Goal: Check status: Check status

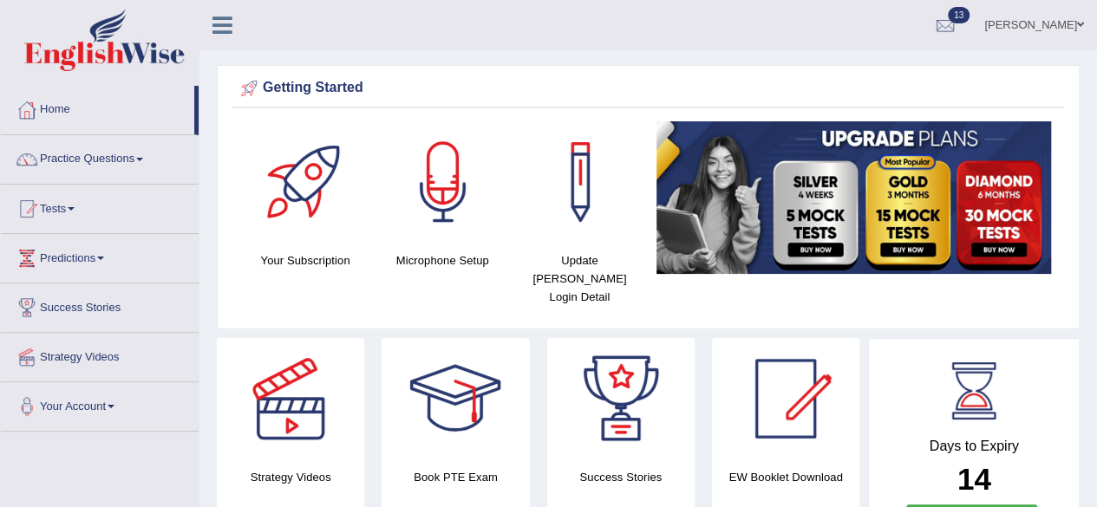
click at [76, 203] on link "Tests" at bounding box center [100, 206] width 198 height 43
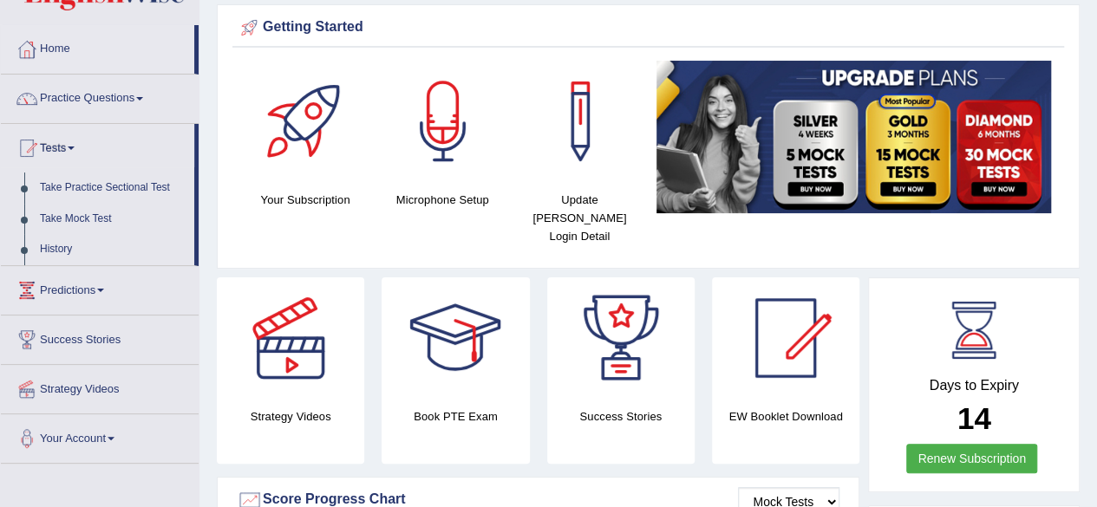
scroll to position [87, 0]
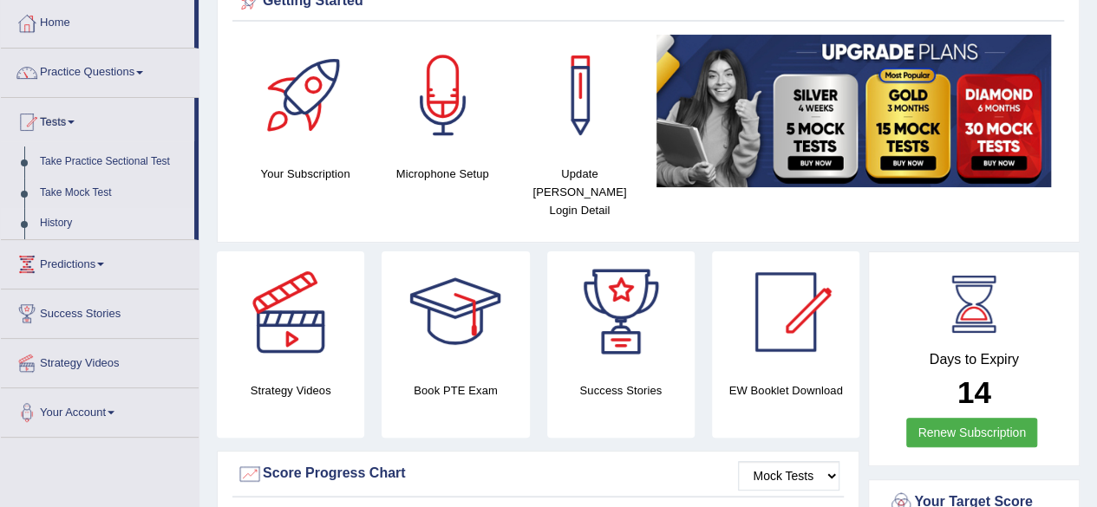
click at [52, 221] on link "History" at bounding box center [113, 223] width 162 height 31
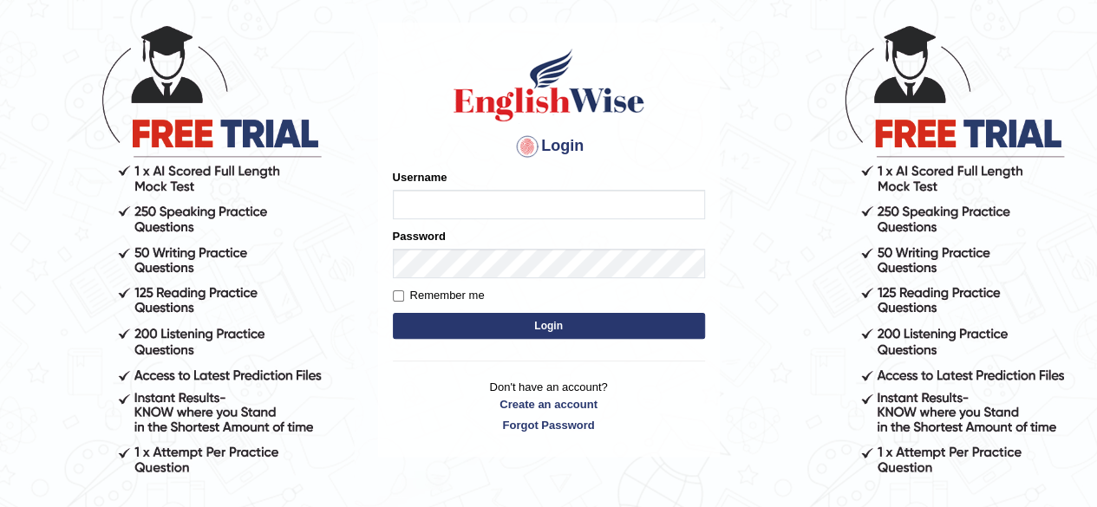
scroll to position [85, 0]
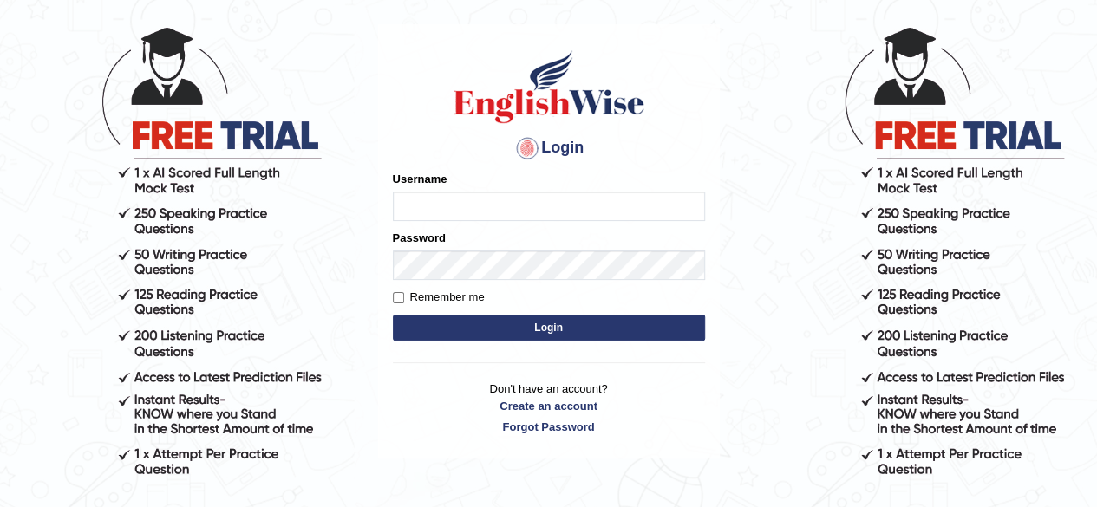
click at [487, 201] on input "Username" at bounding box center [549, 206] width 312 height 29
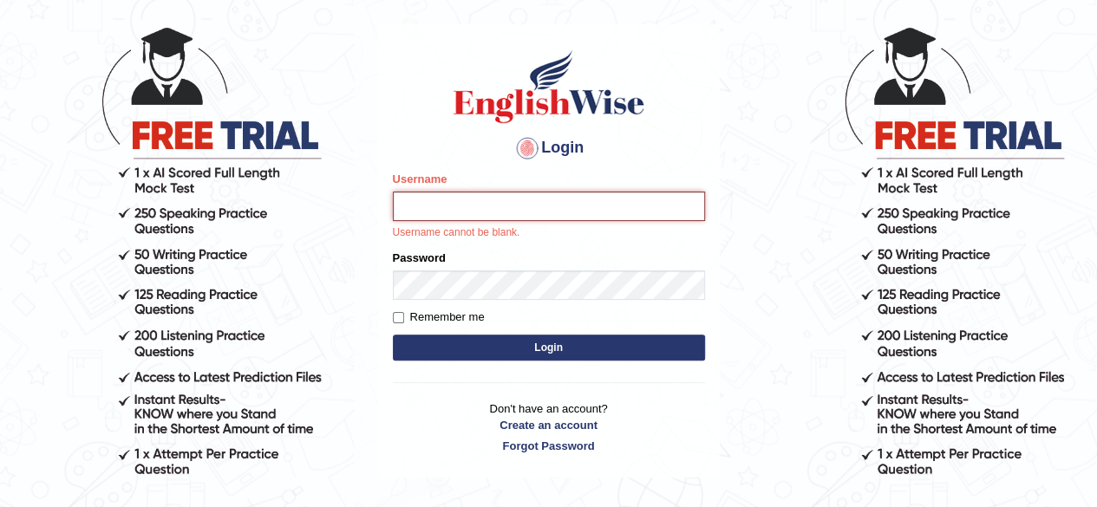
type input "[PERSON_NAME]"
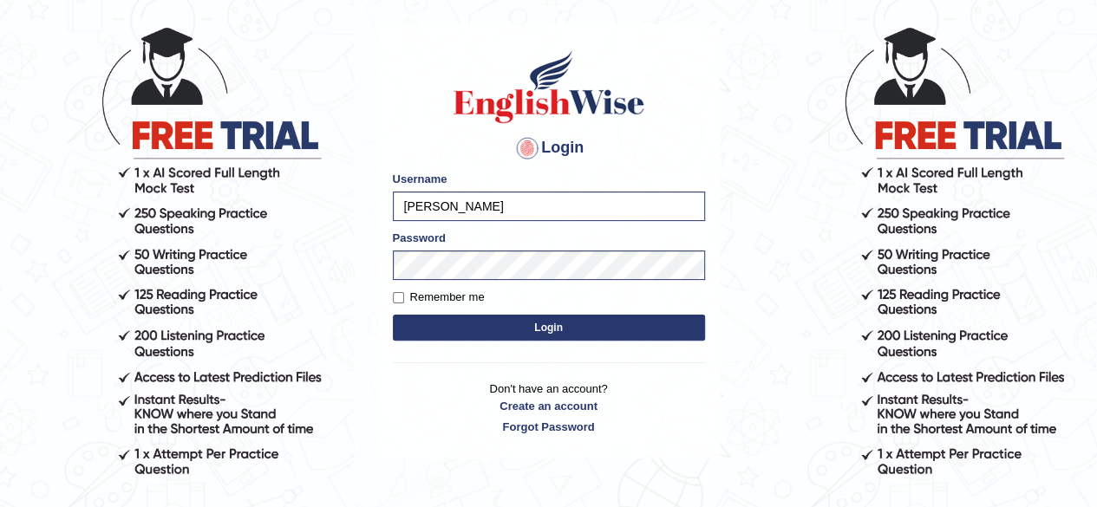
click at [487, 324] on button "Login" at bounding box center [549, 328] width 312 height 26
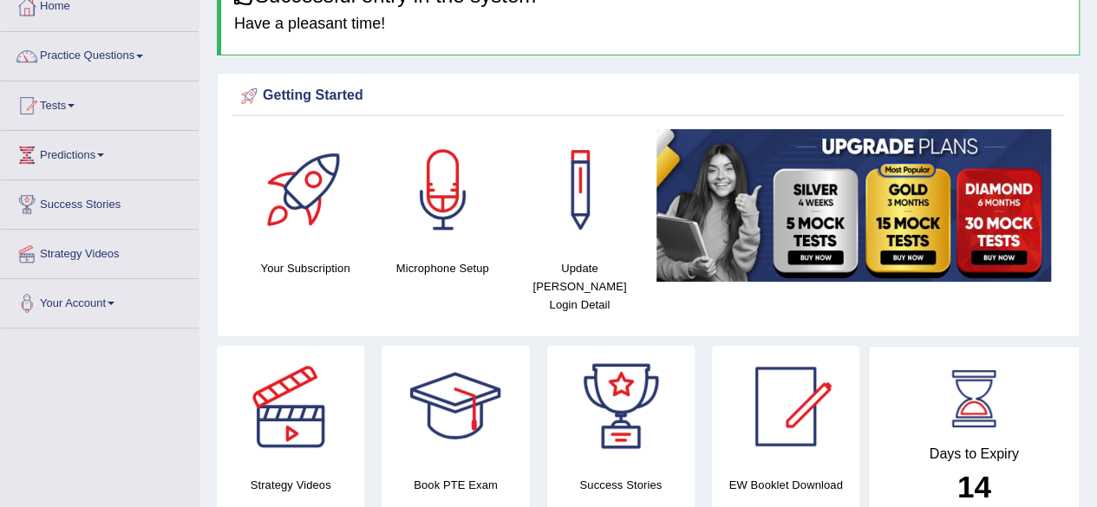
scroll to position [87, 0]
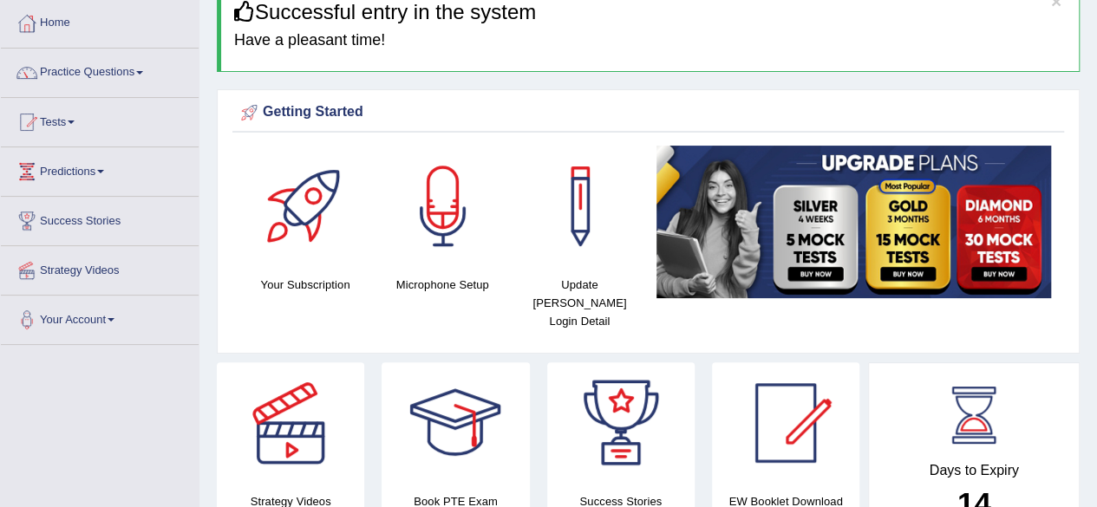
click at [59, 114] on link "Tests" at bounding box center [100, 119] width 198 height 43
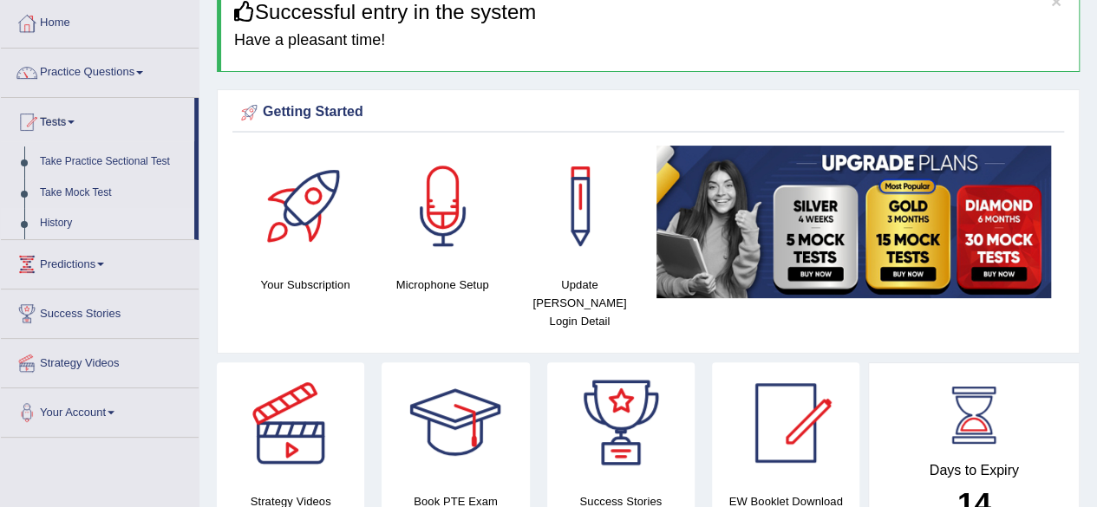
click at [92, 225] on link "History" at bounding box center [113, 223] width 162 height 31
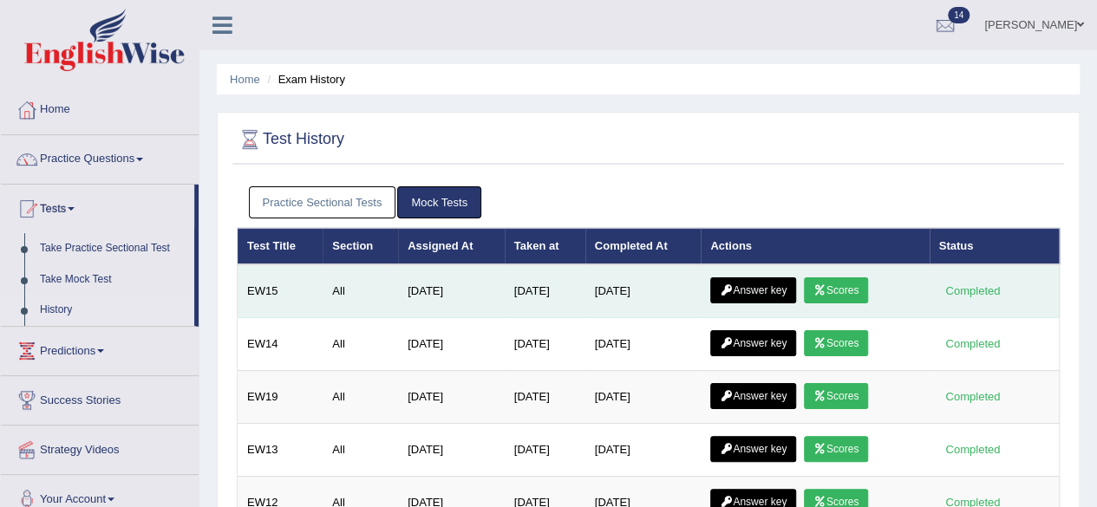
click at [848, 291] on link "Scores" at bounding box center [836, 291] width 64 height 26
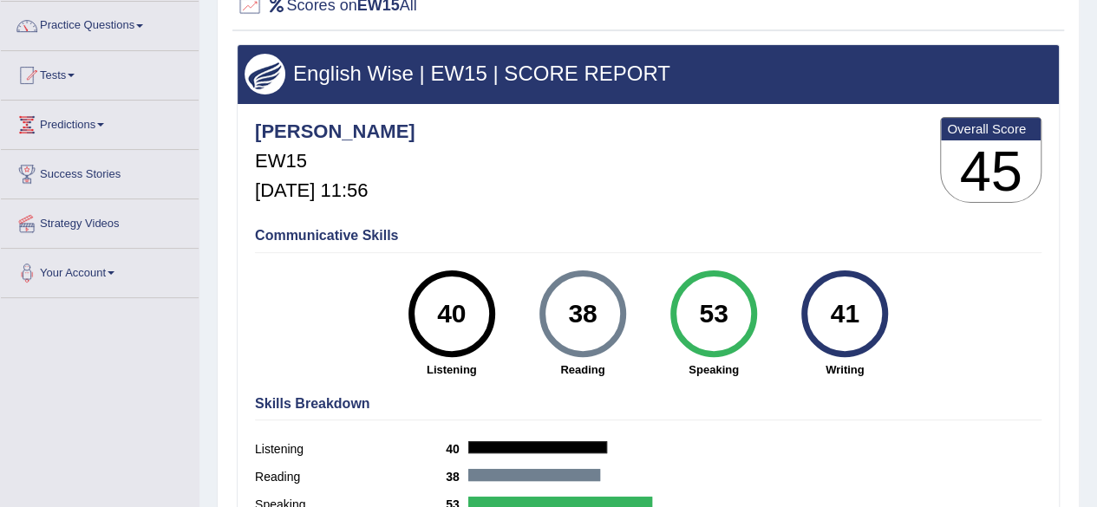
scroll to position [173, 0]
